Goal: Task Accomplishment & Management: Complete application form

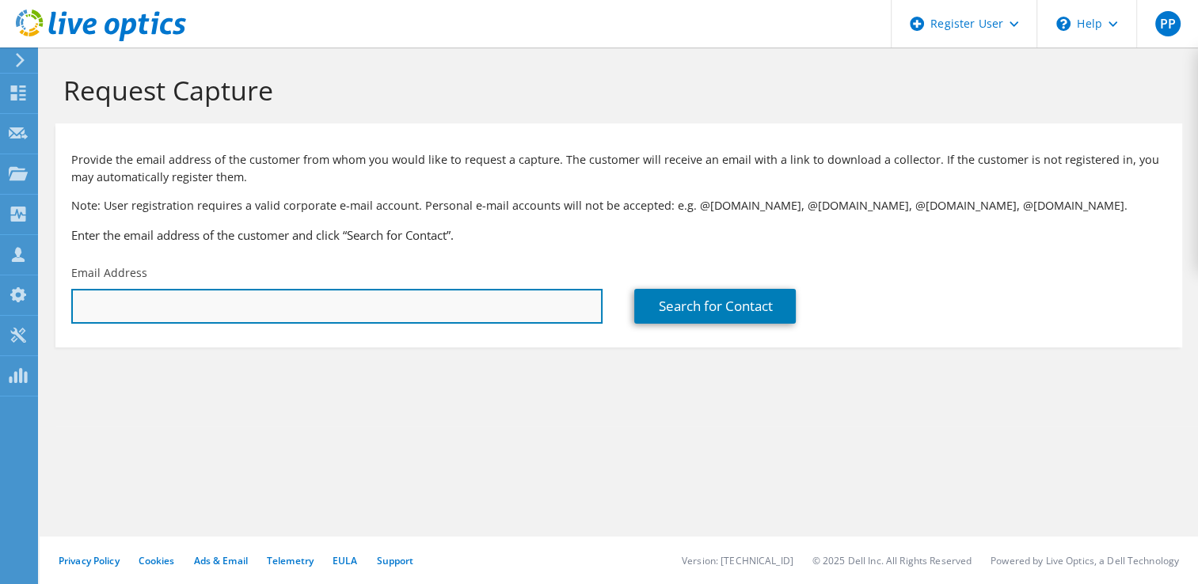
click at [272, 316] on input "text" at bounding box center [336, 306] width 531 height 35
paste input "[EMAIL_ADDRESS][DOMAIN_NAME]"
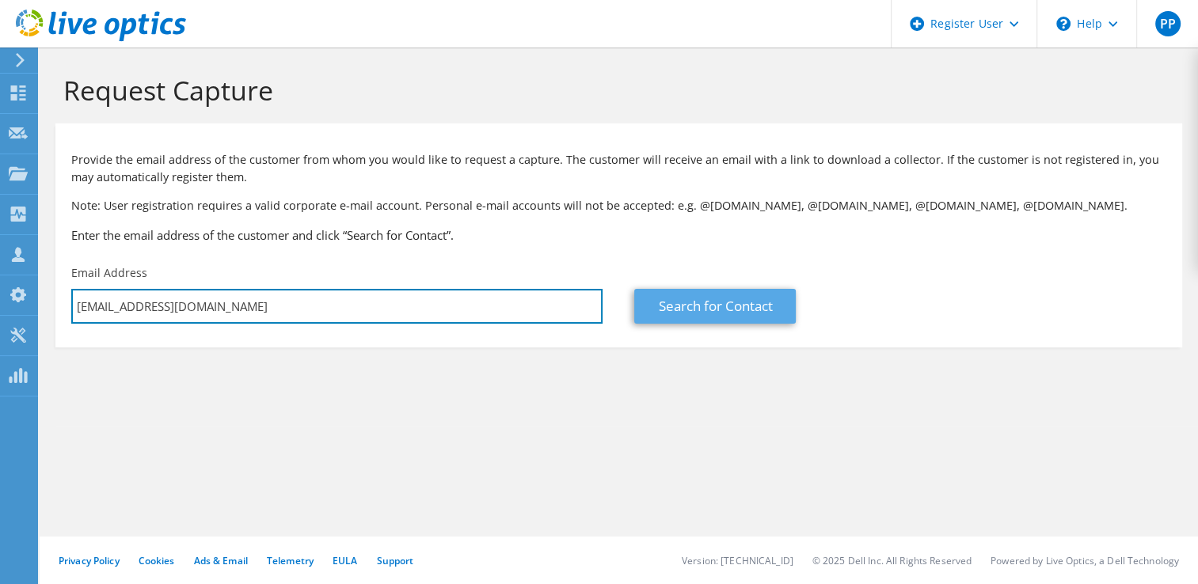
type input "[EMAIL_ADDRESS][DOMAIN_NAME]"
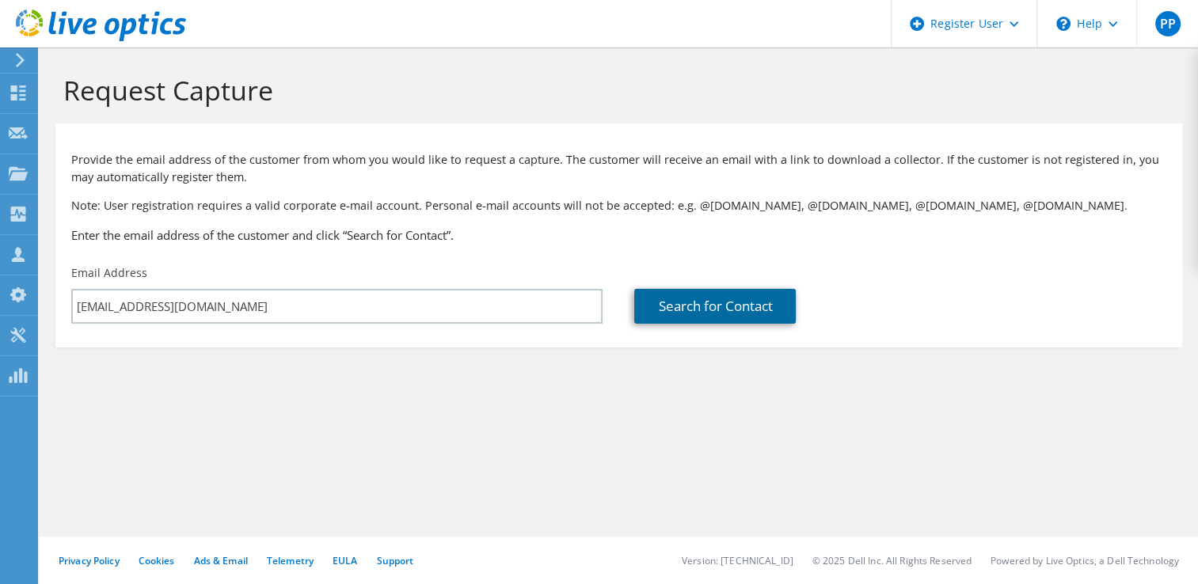
click at [668, 300] on link "Search for Contact" at bounding box center [715, 306] width 162 height 35
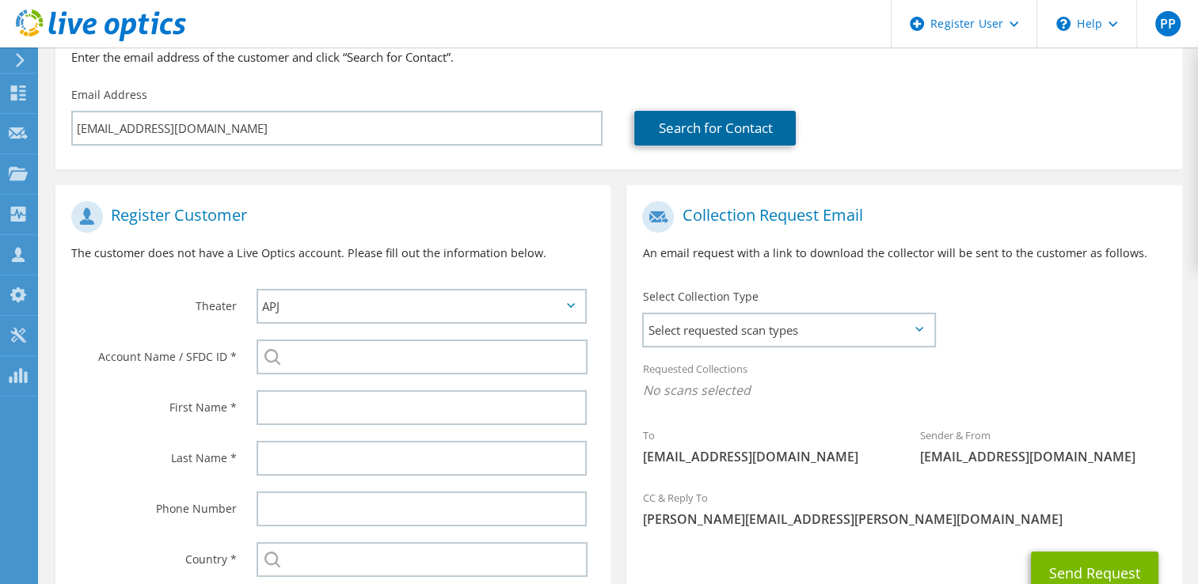
scroll to position [238, 0]
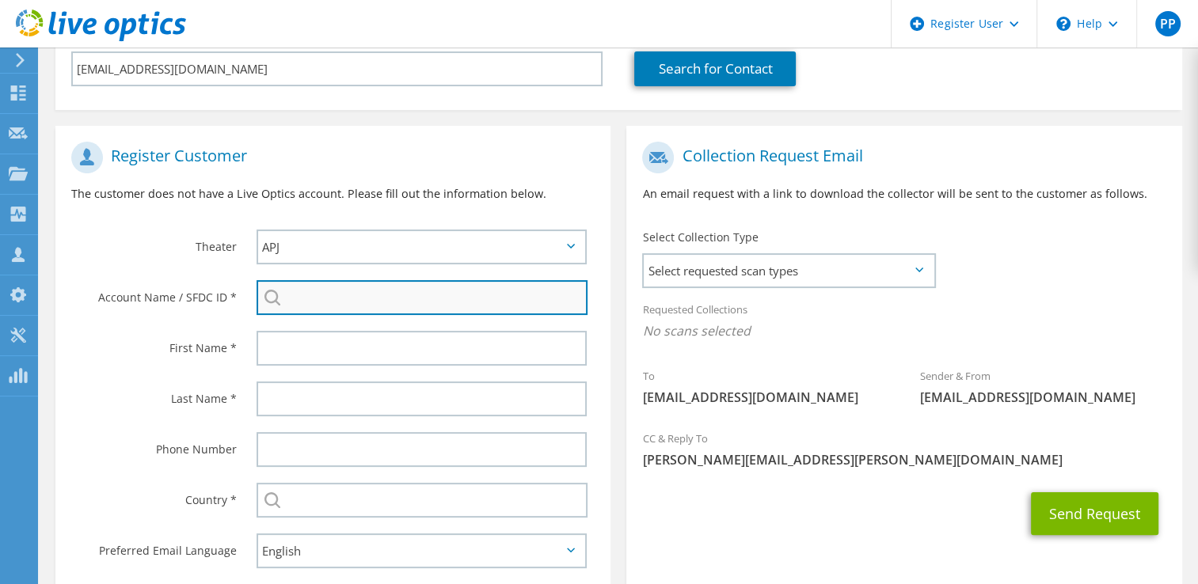
click at [348, 302] on input "search" at bounding box center [423, 297] width 332 height 35
paste input "30048410"
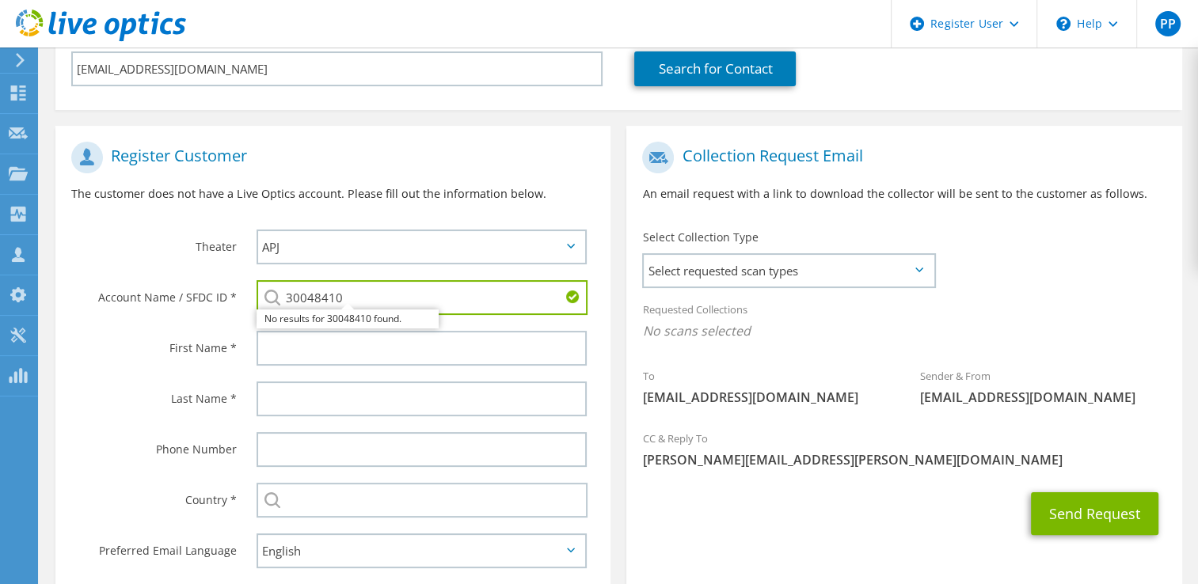
type input "30048410"
click at [497, 163] on h1 "Register Customer" at bounding box center [329, 158] width 516 height 32
click at [618, 306] on div "Collection Request Email An email request with a link to download the collector…" at bounding box center [903, 367] width 571 height 482
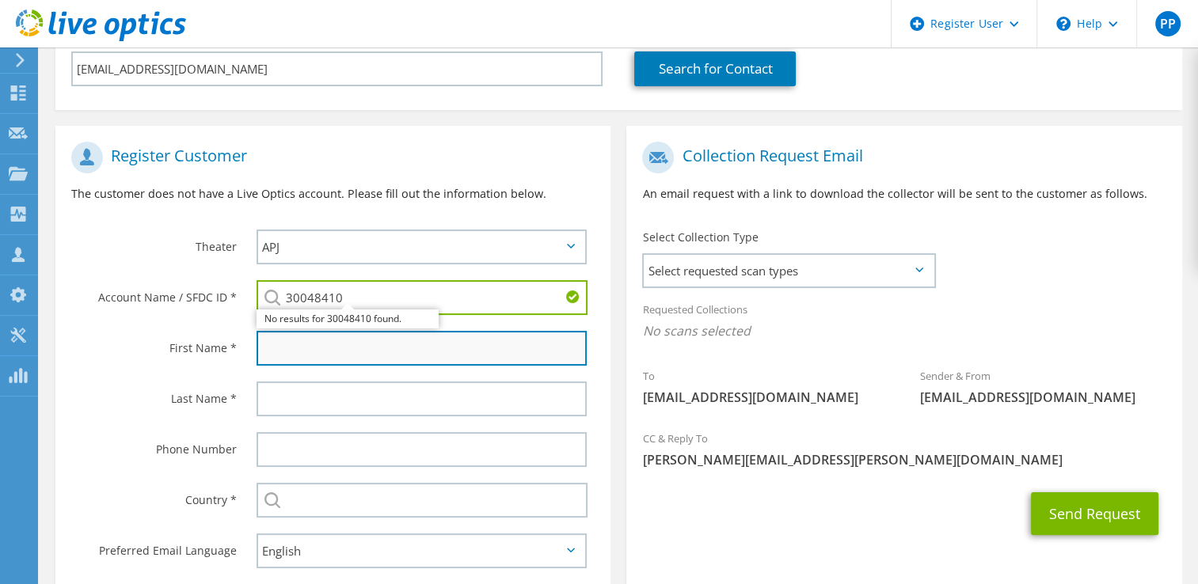
click at [439, 361] on input "text" at bounding box center [422, 348] width 331 height 35
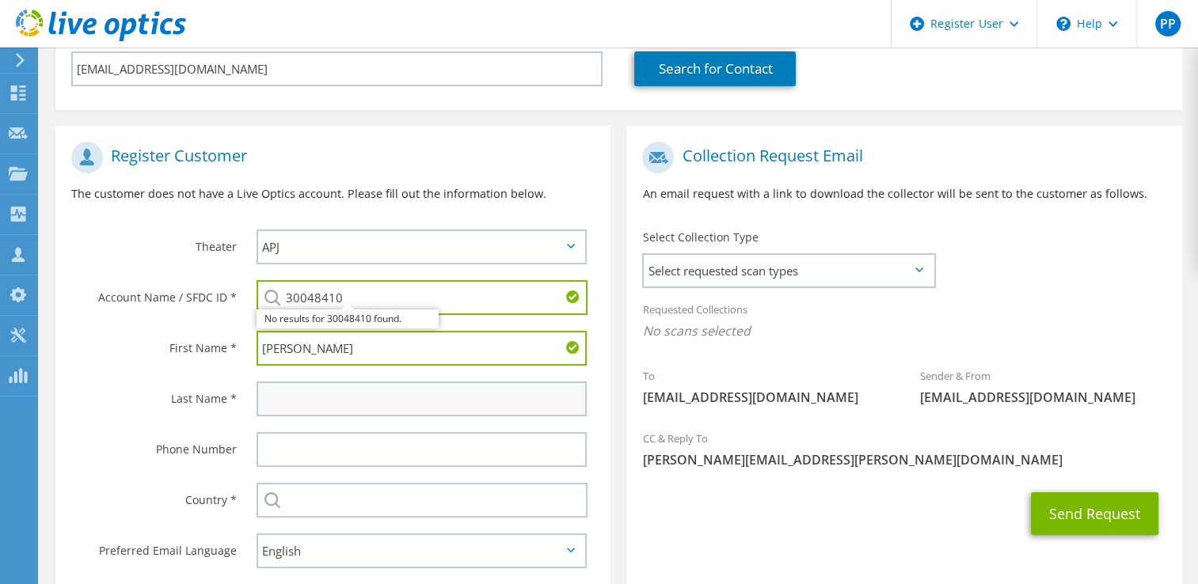
type input "[PERSON_NAME]"
click at [342, 394] on input "text" at bounding box center [422, 399] width 331 height 35
type input "A"
type input "."
click at [112, 382] on label "Last Name *" at bounding box center [154, 394] width 166 height 25
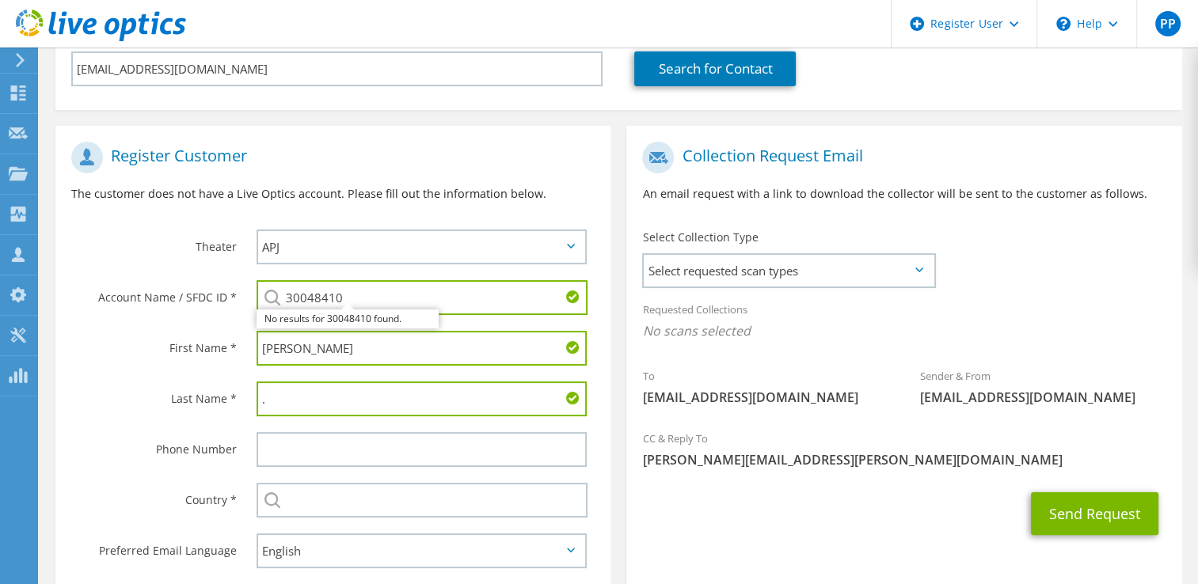
click at [308, 389] on input "." at bounding box center [422, 399] width 331 height 35
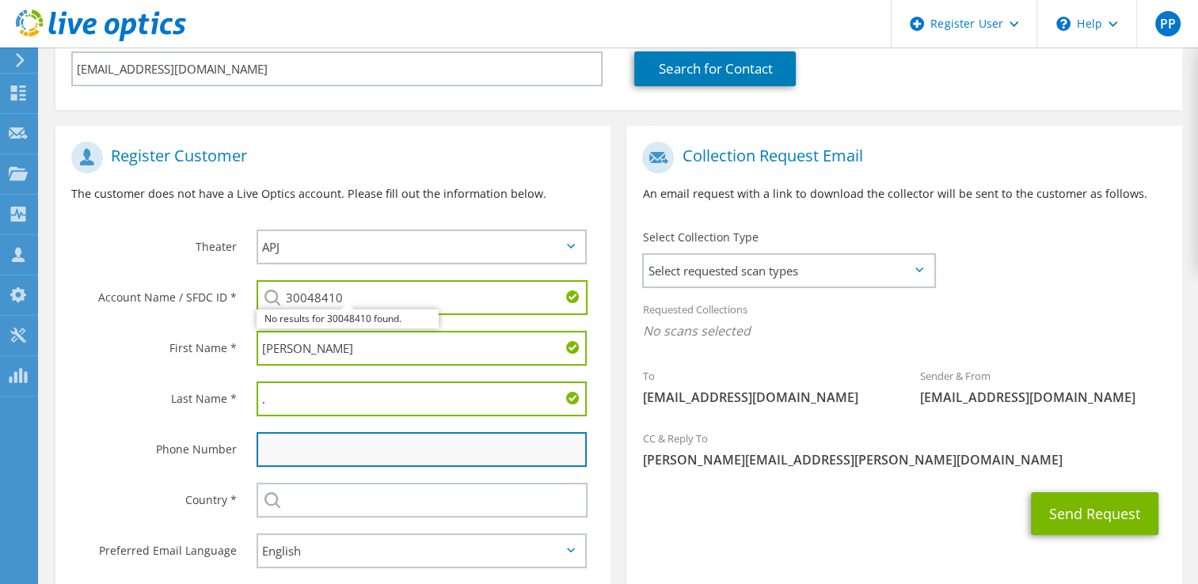
click at [344, 458] on input "text" at bounding box center [422, 449] width 331 height 35
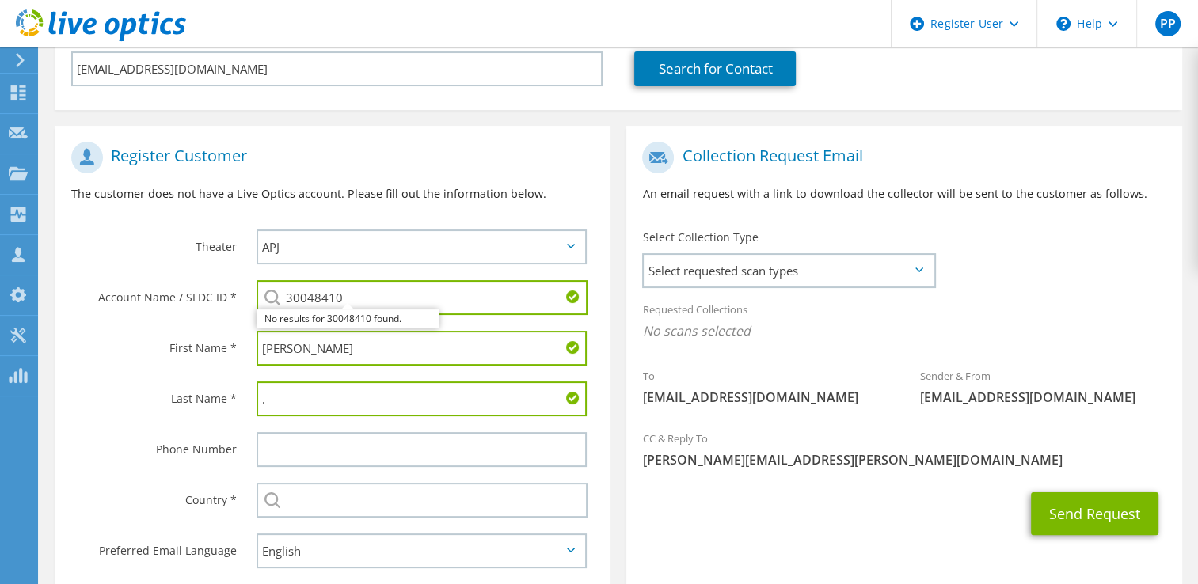
click at [71, 407] on div "Last Name *" at bounding box center [147, 398] width 185 height 49
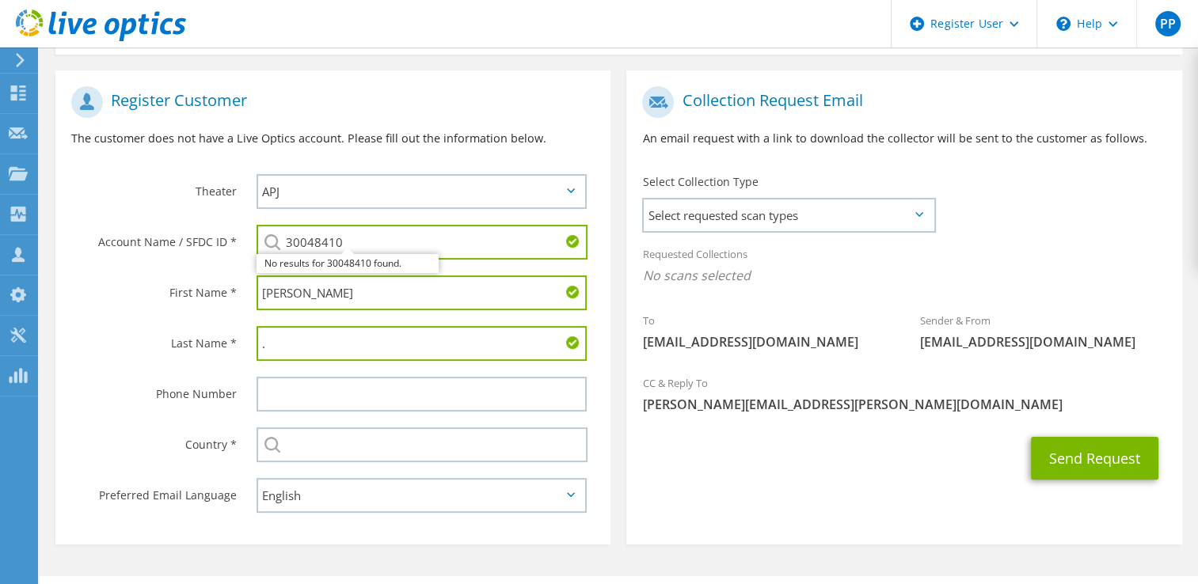
scroll to position [328, 0]
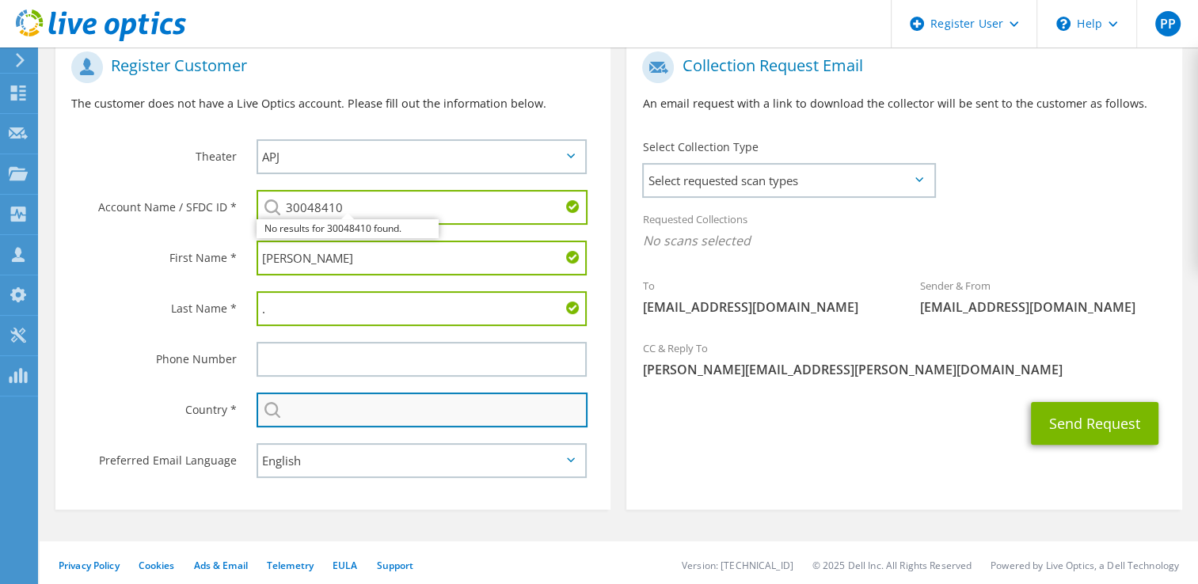
click at [319, 406] on input "text" at bounding box center [423, 410] width 332 height 35
type input "[GEOGRAPHIC_DATA]"
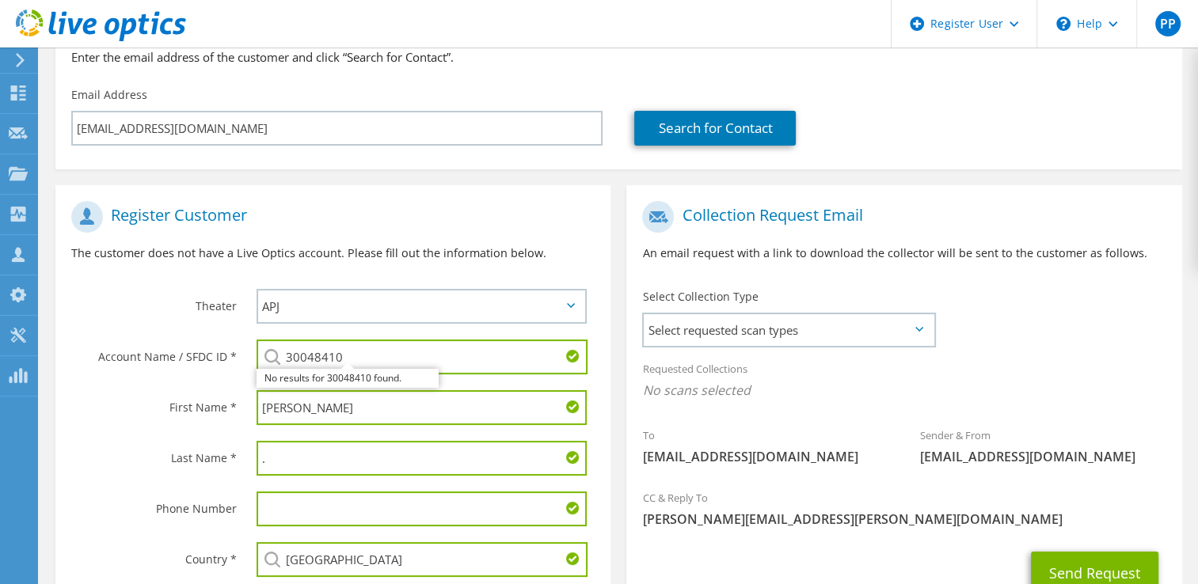
scroll to position [169, 0]
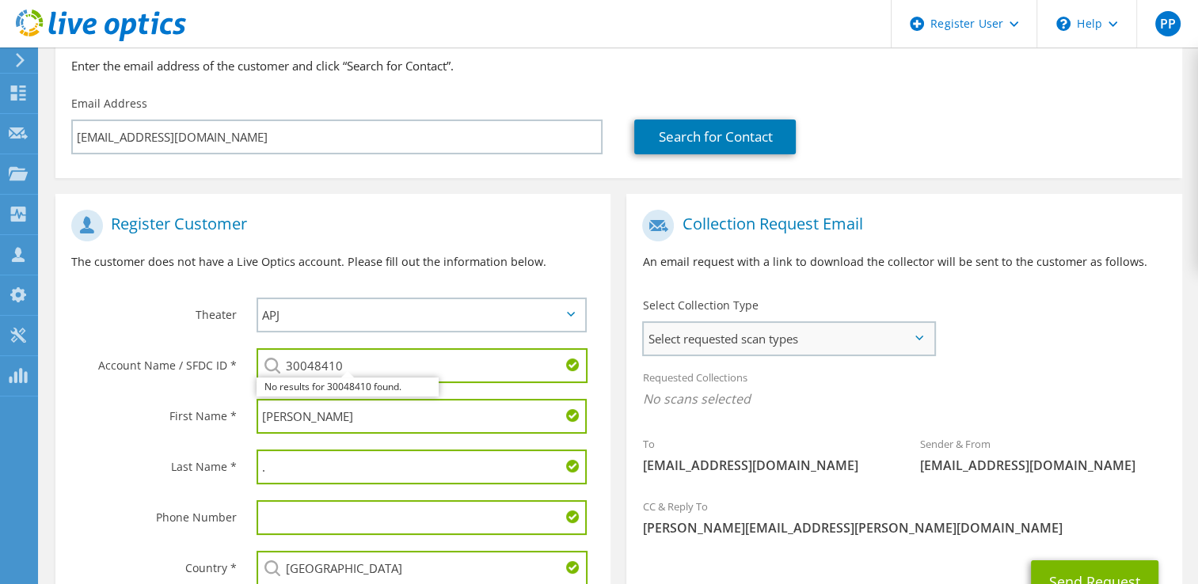
click at [748, 343] on span "Select requested scan types" at bounding box center [788, 339] width 289 height 32
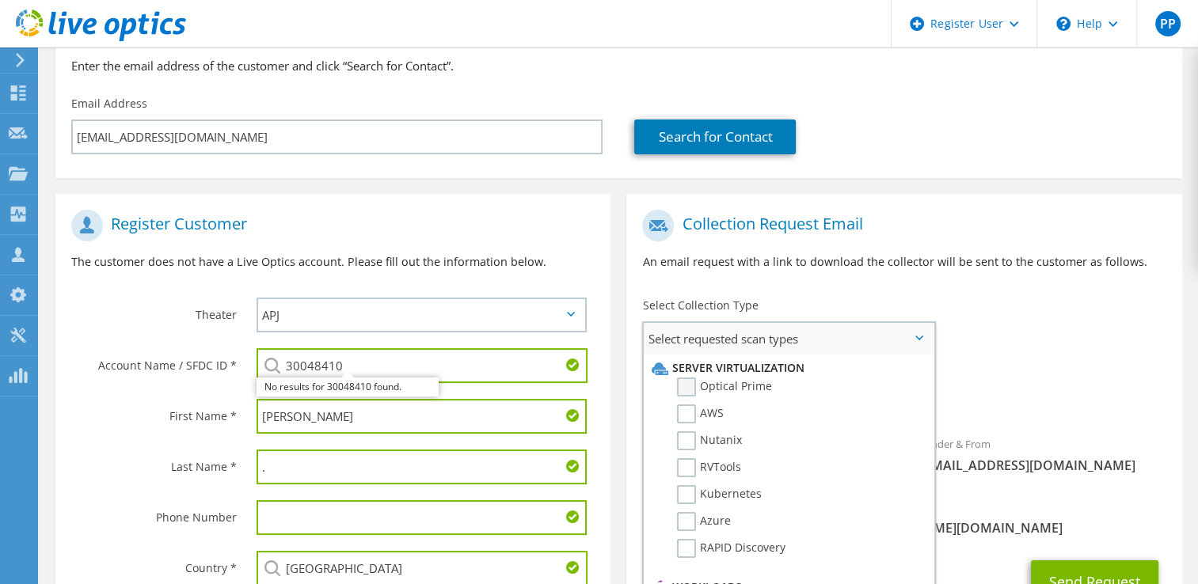
click at [679, 388] on label "Optical Prime" at bounding box center [724, 387] width 95 height 19
click at [0, 0] on input "Optical Prime" at bounding box center [0, 0] width 0 height 0
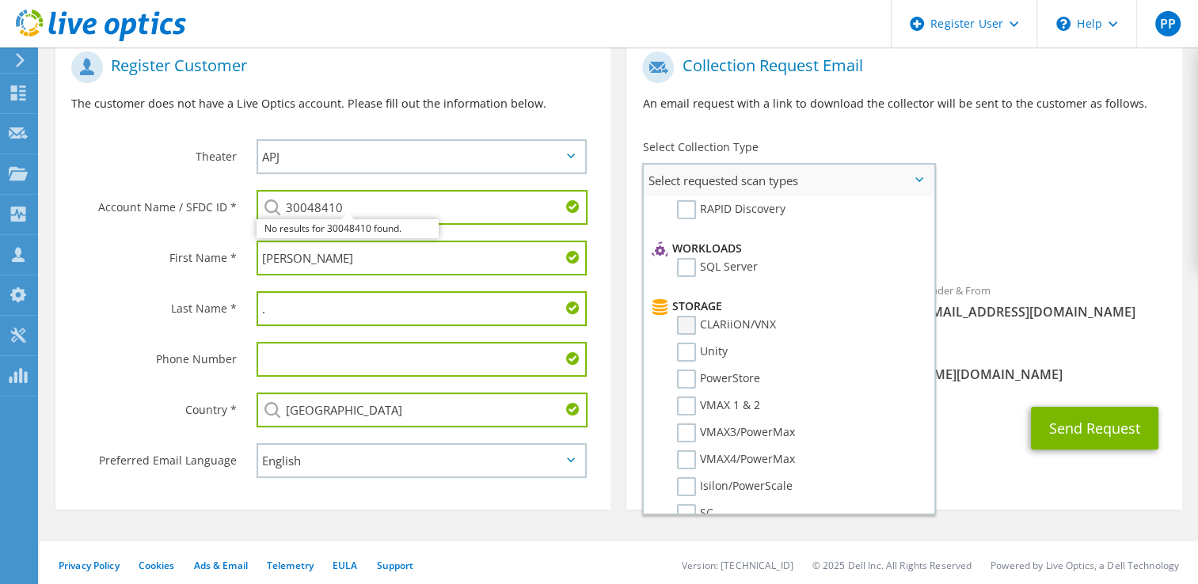
scroll to position [158, 0]
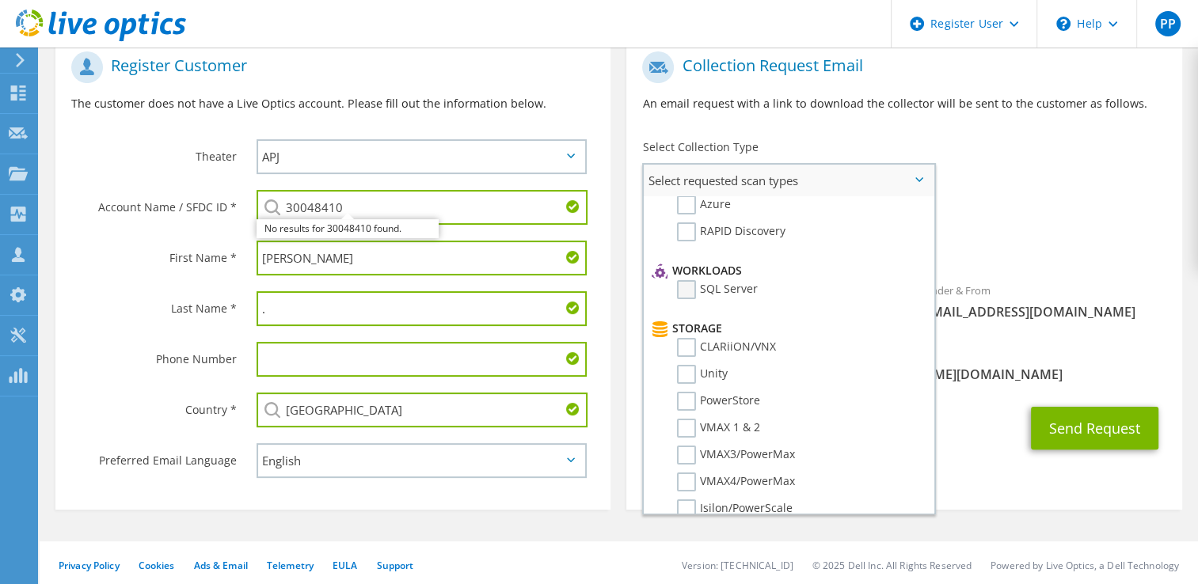
click at [685, 283] on label "SQL Server" at bounding box center [717, 289] width 81 height 19
click at [0, 0] on input "SQL Server" at bounding box center [0, 0] width 0 height 0
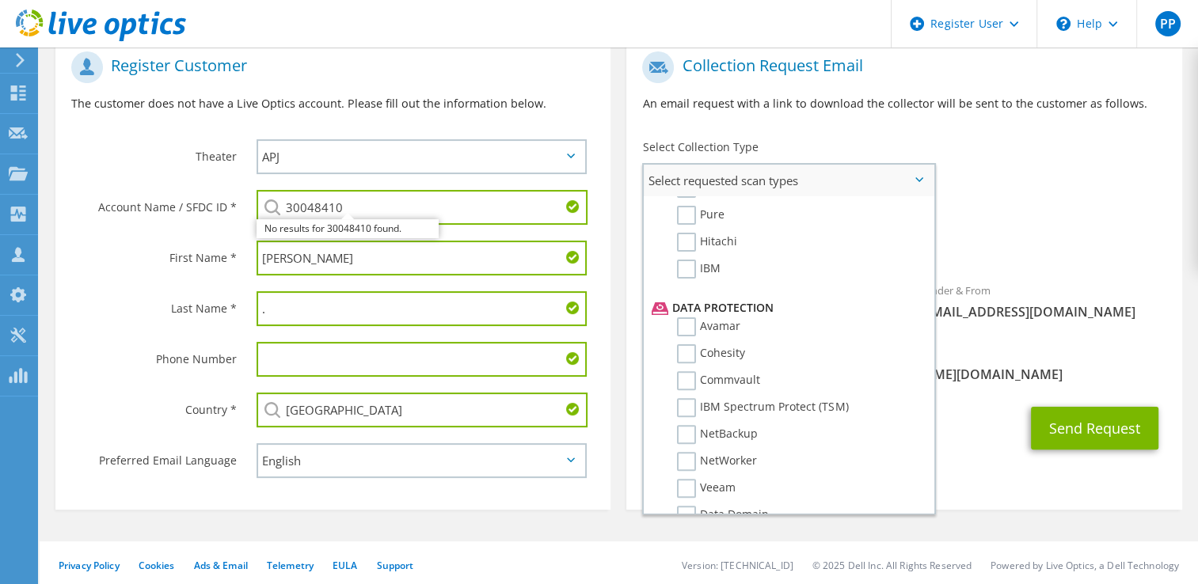
scroll to position [679, 0]
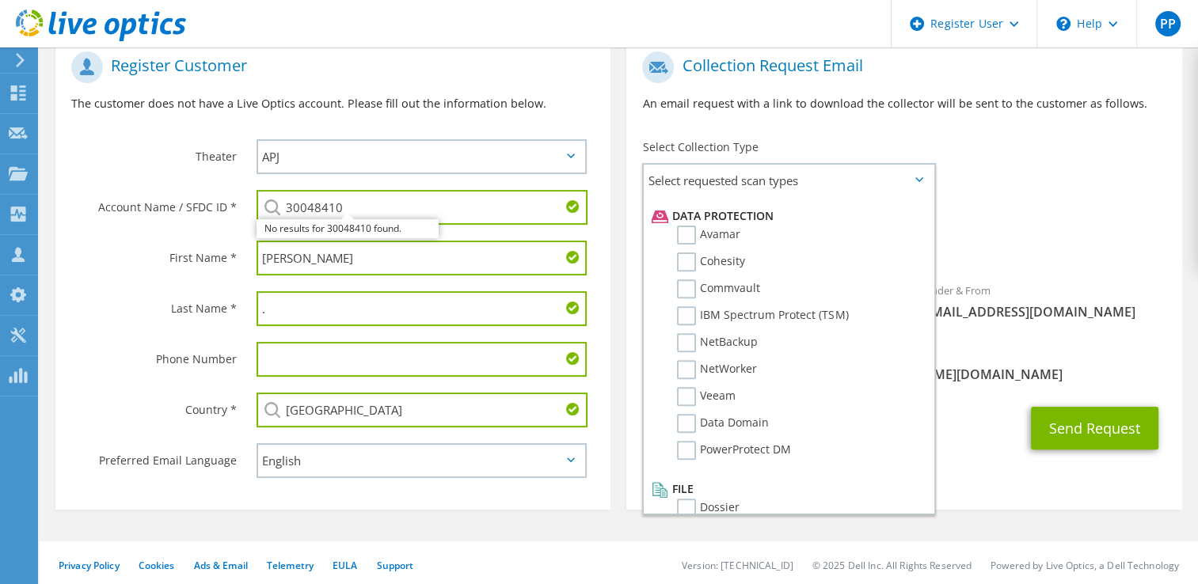
click at [972, 340] on div "CC & Reply To [PERSON_NAME][EMAIL_ADDRESS][PERSON_NAME][DOMAIN_NAME]" at bounding box center [903, 364] width 555 height 55
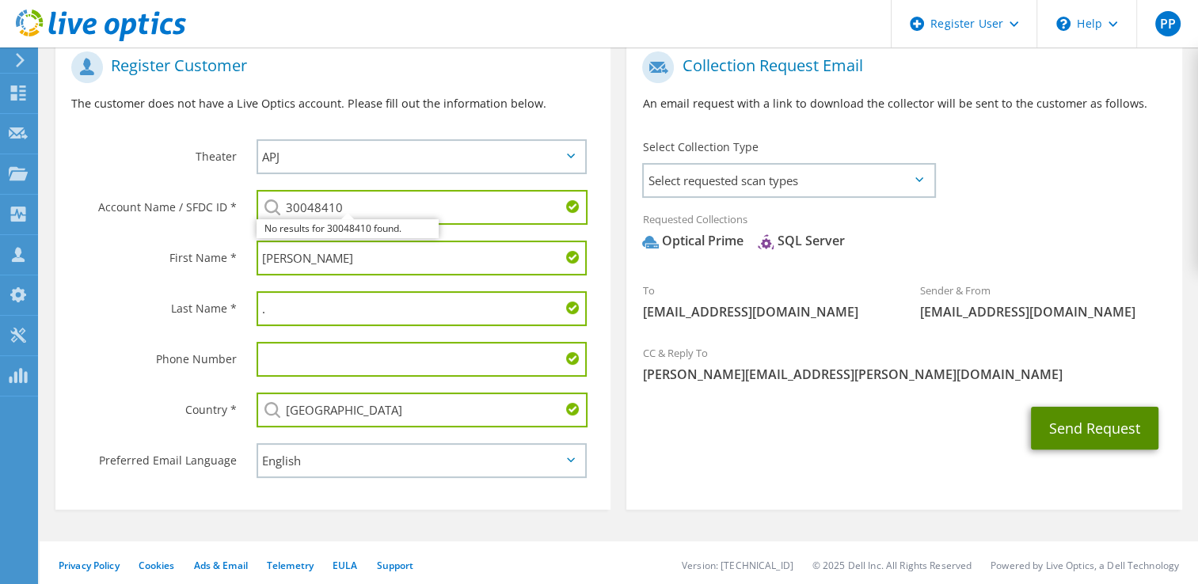
click at [1074, 426] on button "Send Request" at bounding box center [1095, 428] width 128 height 43
